Goal: Task Accomplishment & Management: Manage account settings

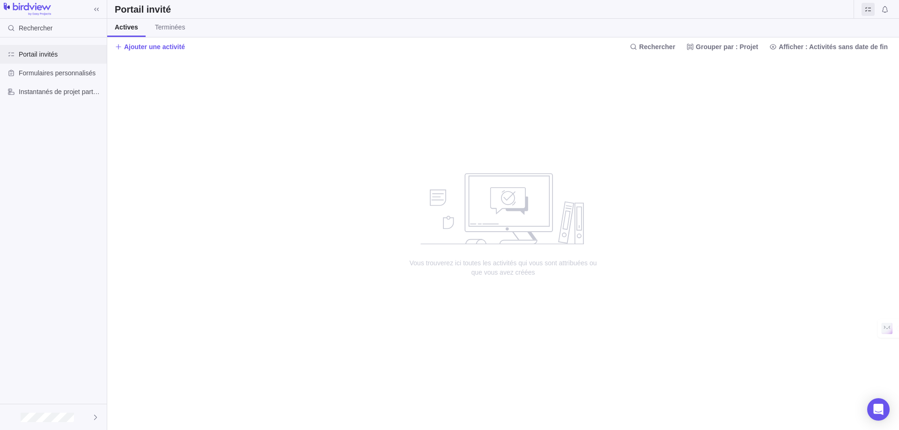
click at [45, 49] on div "Portail invités" at bounding box center [53, 54] width 107 height 19
click at [815, 52] on span "Afficher : Activités sans date de fin" at bounding box center [829, 46] width 126 height 13
click at [61, 406] on div at bounding box center [53, 418] width 107 height 26
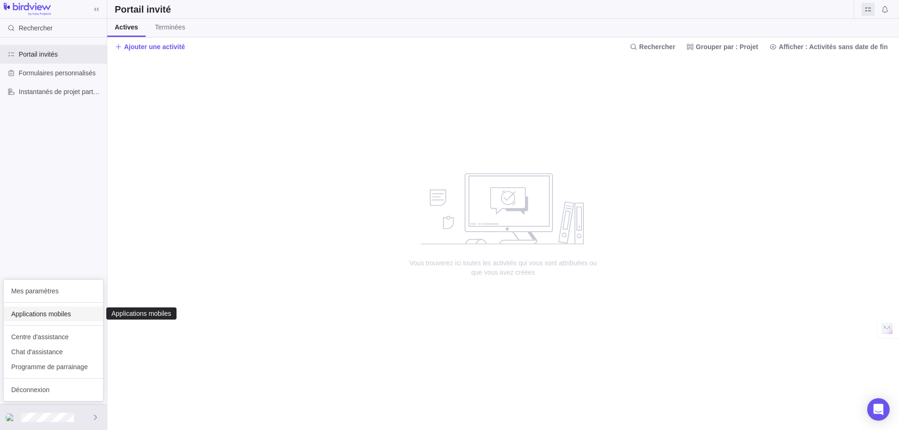
click at [59, 314] on span "Applications mobiles" at bounding box center [53, 314] width 84 height 9
click at [56, 294] on span "Mes paramètres" at bounding box center [53, 291] width 84 height 9
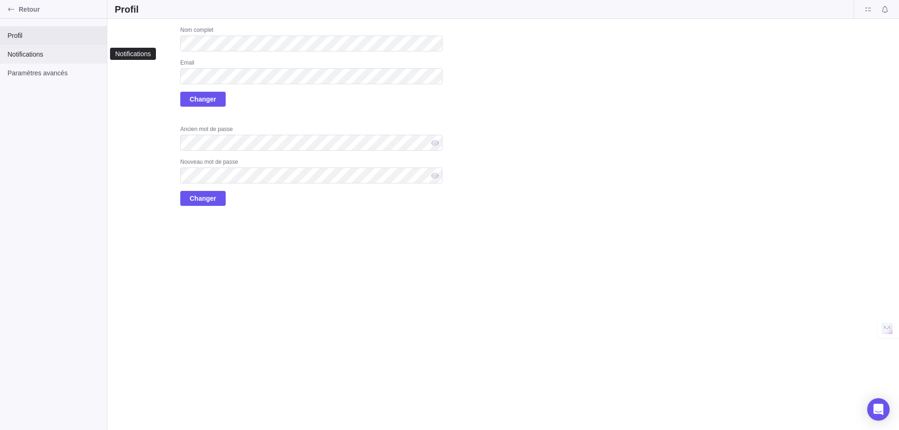
click at [32, 63] on div "Notifications" at bounding box center [53, 54] width 107 height 19
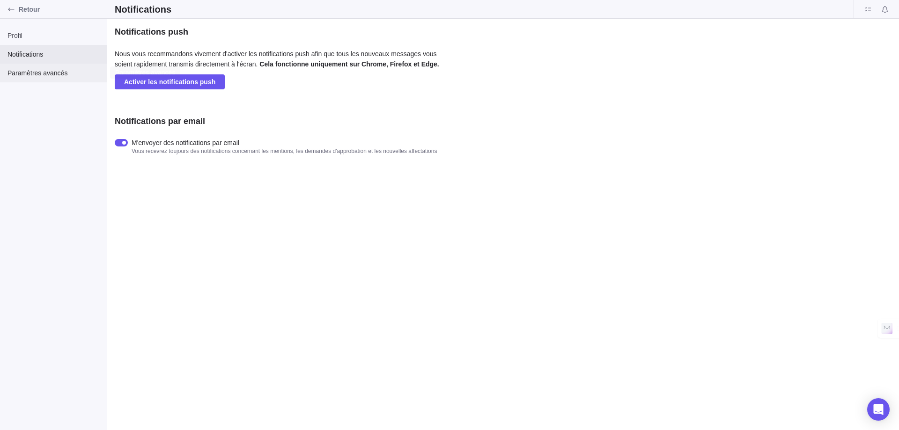
click at [32, 71] on span "Paramètres avancés" at bounding box center [53, 72] width 92 height 9
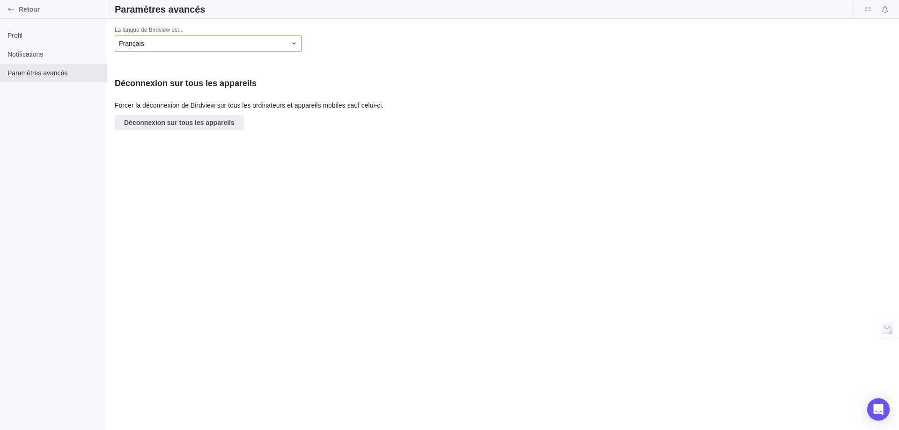
click at [190, 44] on div "Français" at bounding box center [203, 43] width 168 height 9
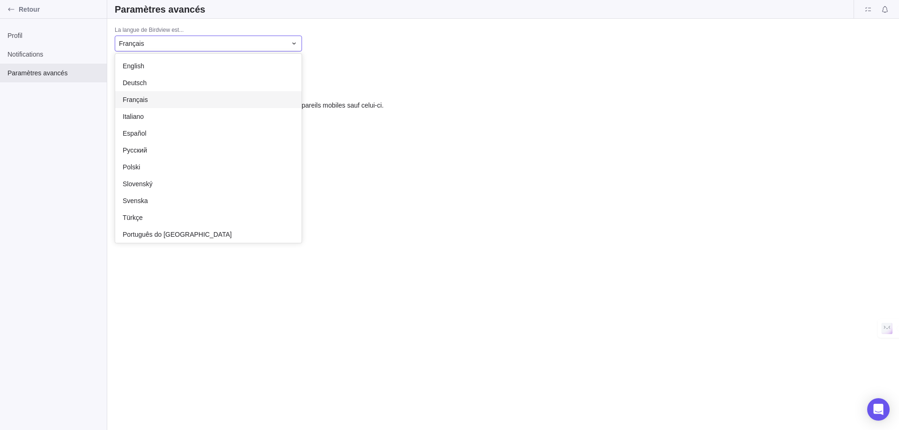
scroll to position [182, 179]
click at [185, 58] on div "English" at bounding box center [208, 66] width 186 height 17
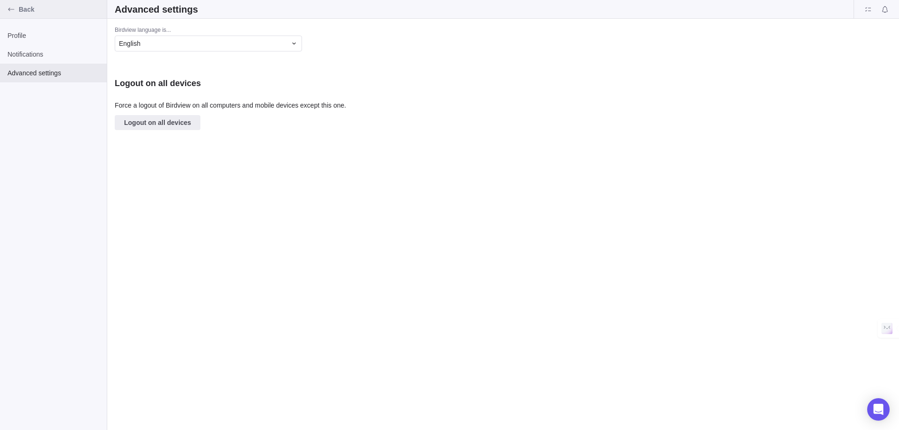
click at [28, 6] on span "Back" at bounding box center [61, 9] width 84 height 9
